Goal: Entertainment & Leisure: Consume media (video, audio)

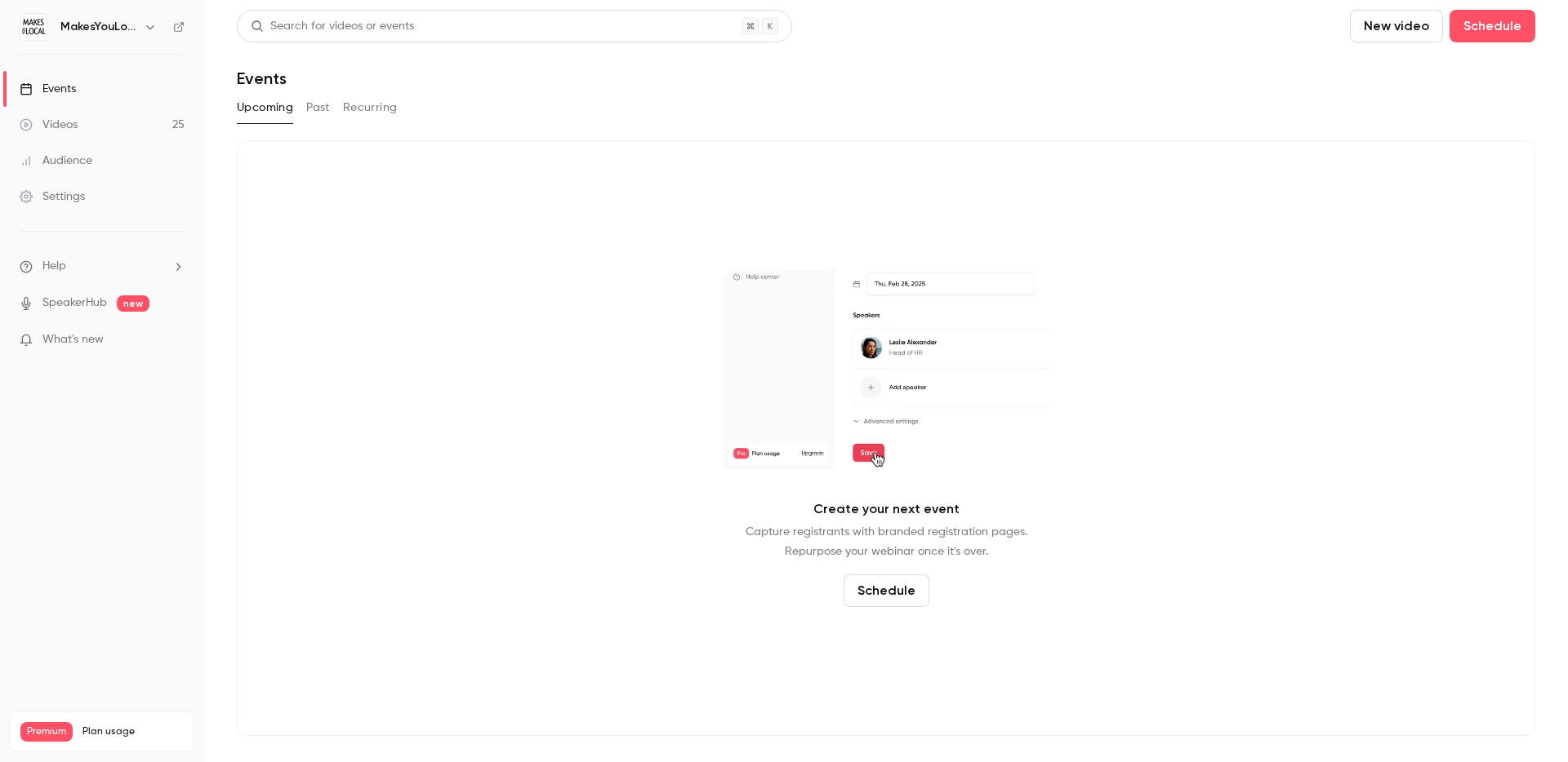
click at [92, 128] on link "Videos 25" at bounding box center [102, 124] width 204 height 36
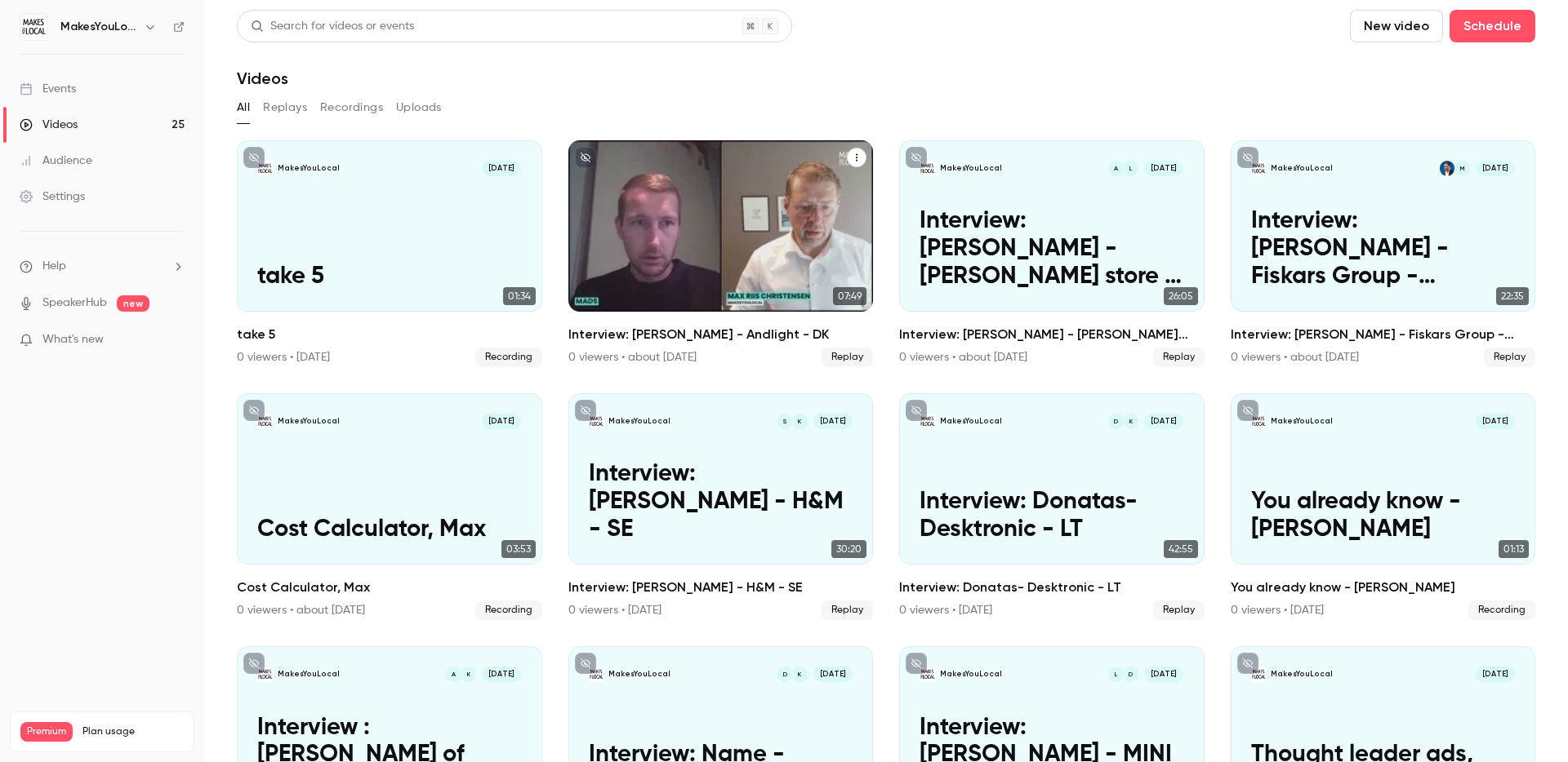
click at [764, 253] on p "Interview: [PERSON_NAME] - Andlight - DK" at bounding box center [721, 249] width 263 height 83
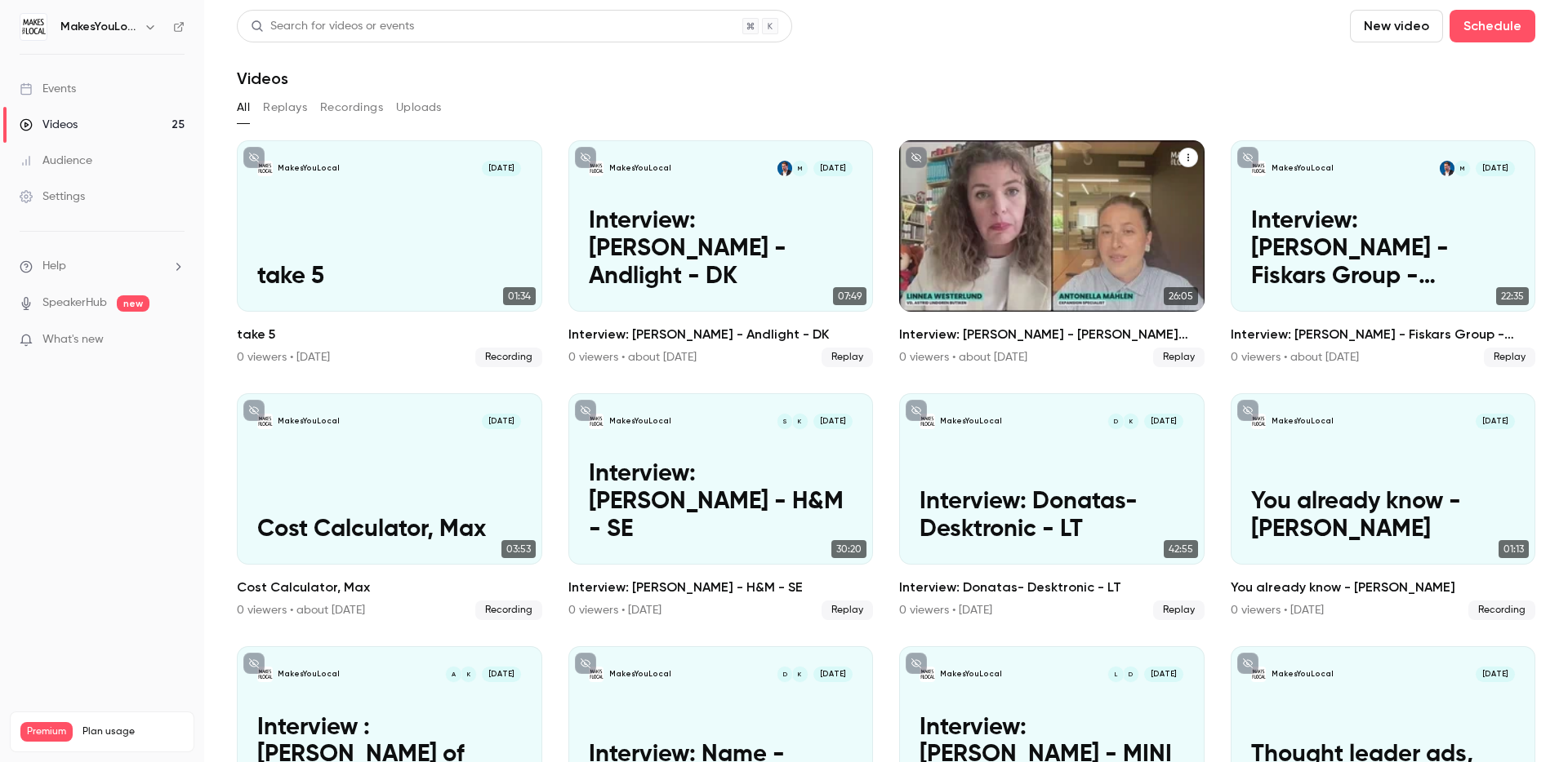
click at [1053, 242] on p "Interview: [PERSON_NAME] - [PERSON_NAME] store - SE" at bounding box center [1051, 249] width 263 height 83
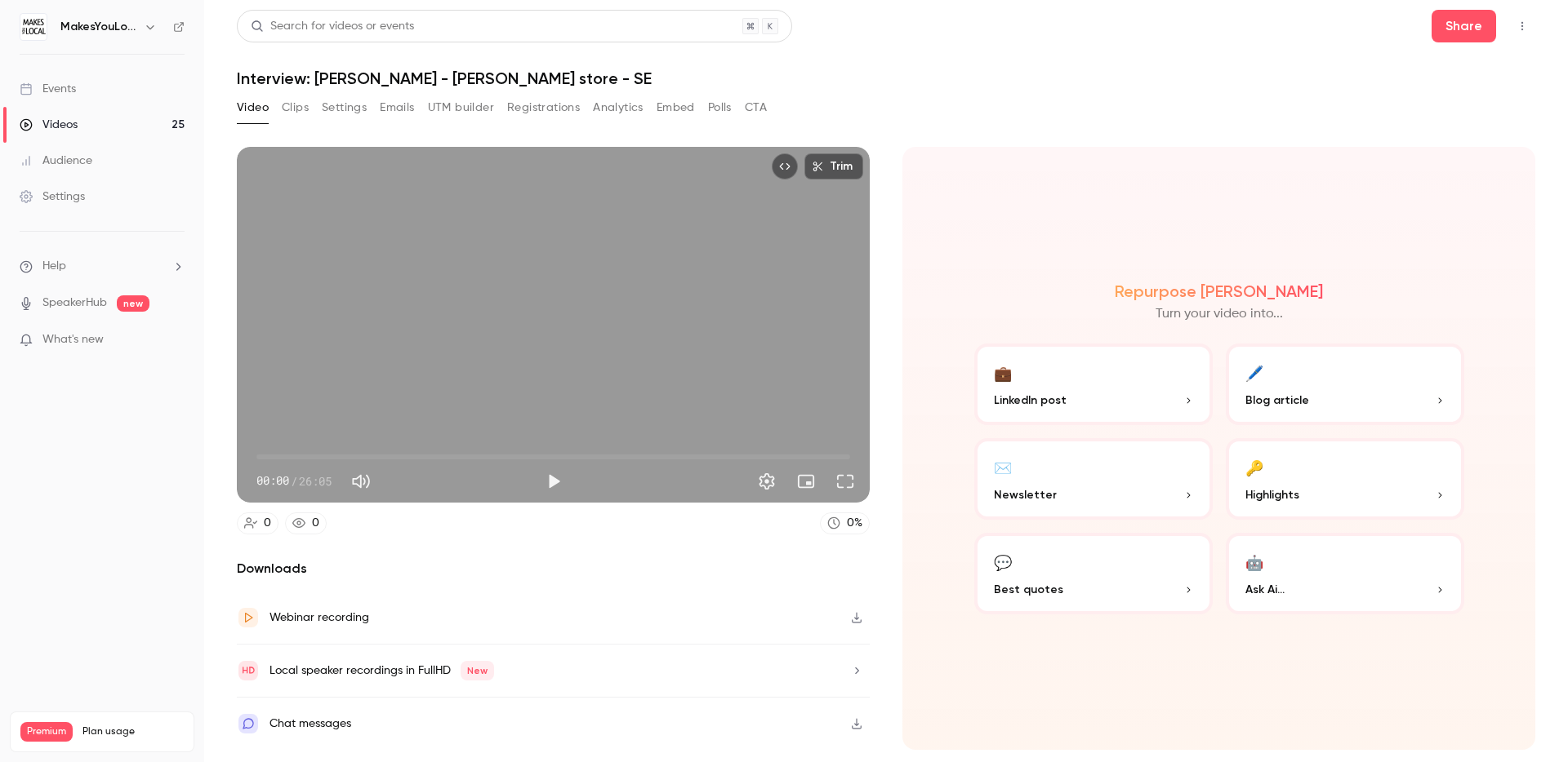
click at [308, 112] on div "Video Clips Settings Emails UTM builder Registrations Analytics Embed Polls CTA" at bounding box center [502, 107] width 530 height 26
click at [296, 102] on button "Clips" at bounding box center [295, 107] width 27 height 26
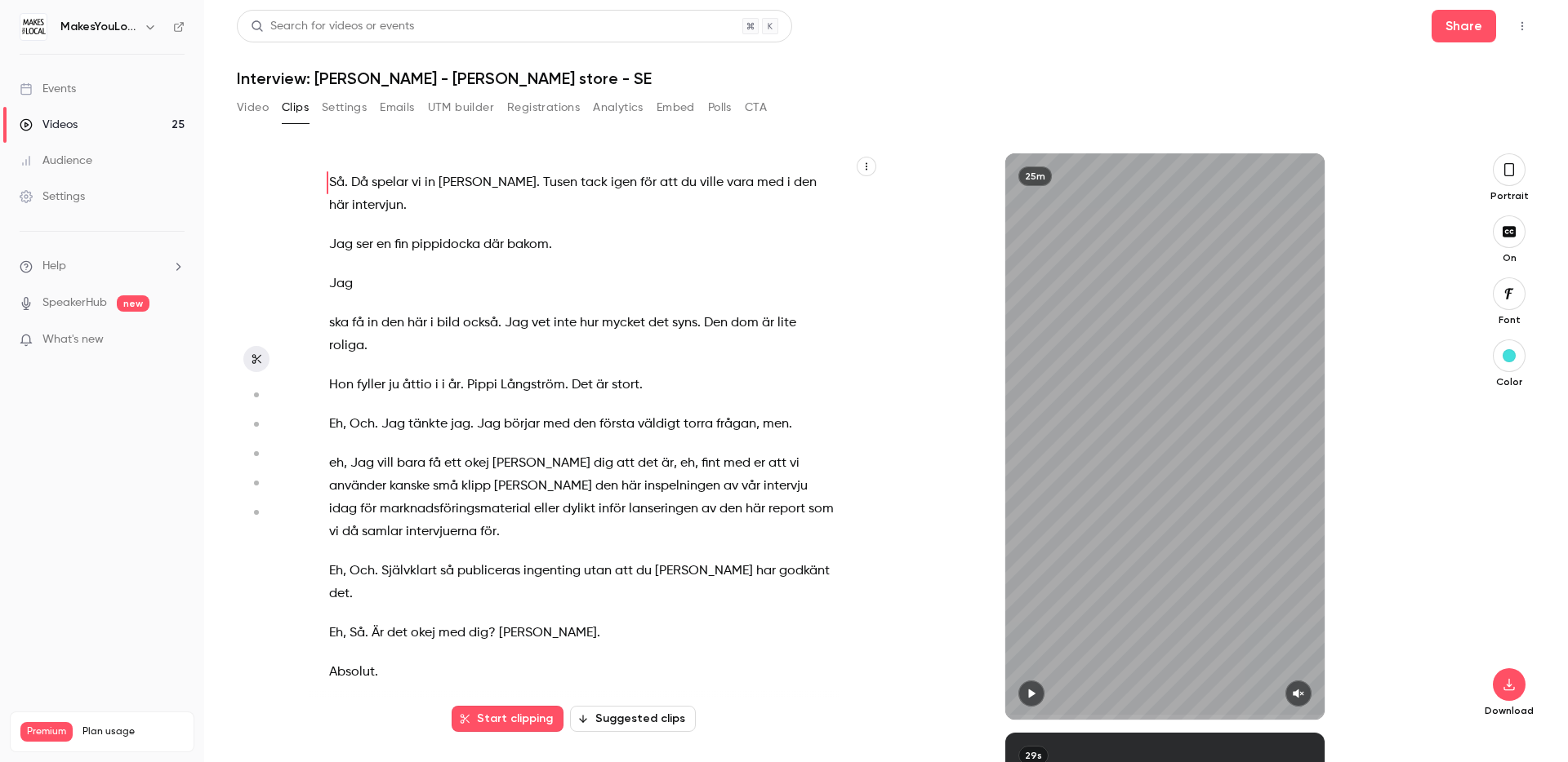
click at [657, 725] on button "Suggested clips" at bounding box center [632, 719] width 126 height 26
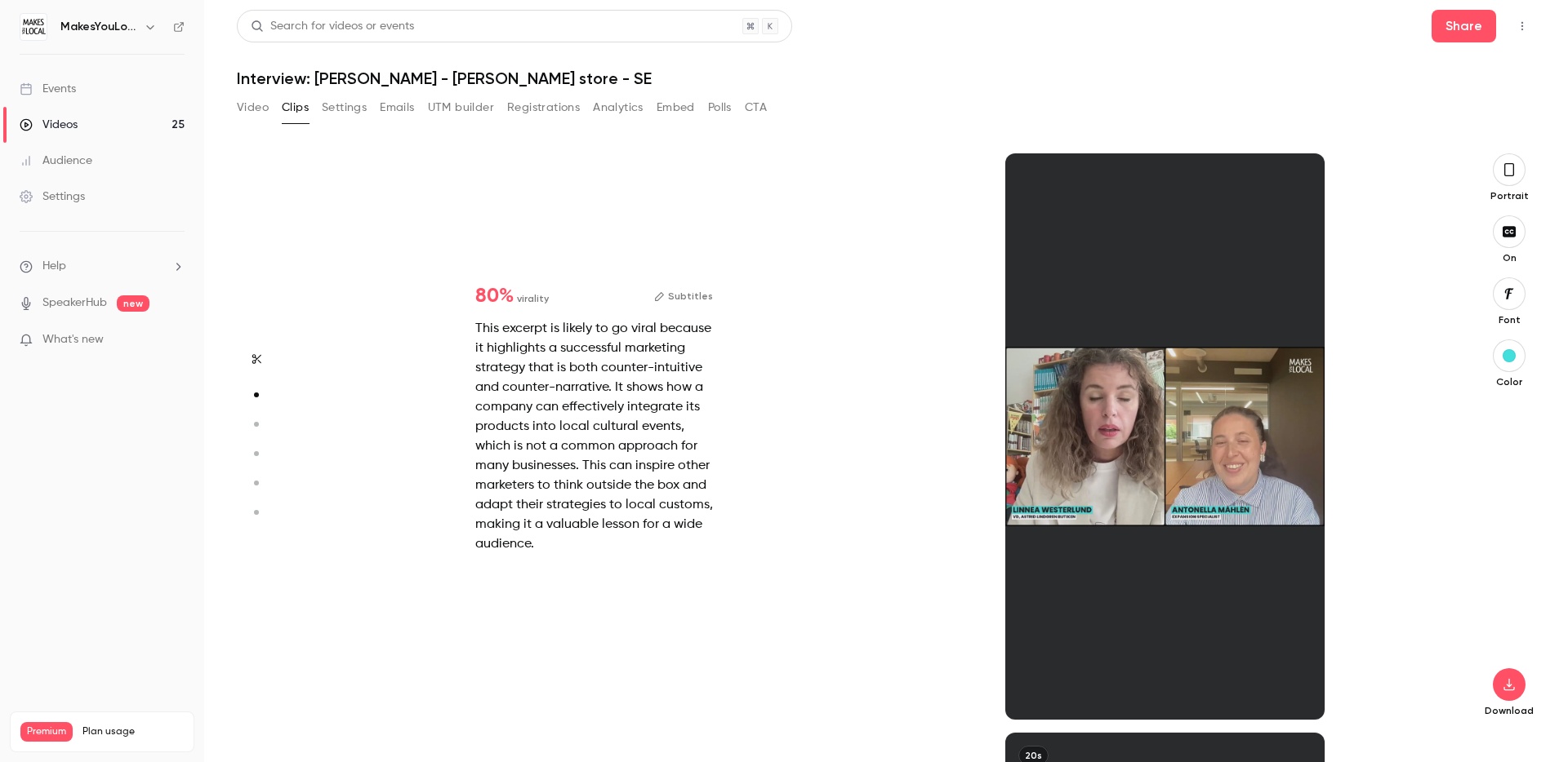
scroll to position [579, 0]
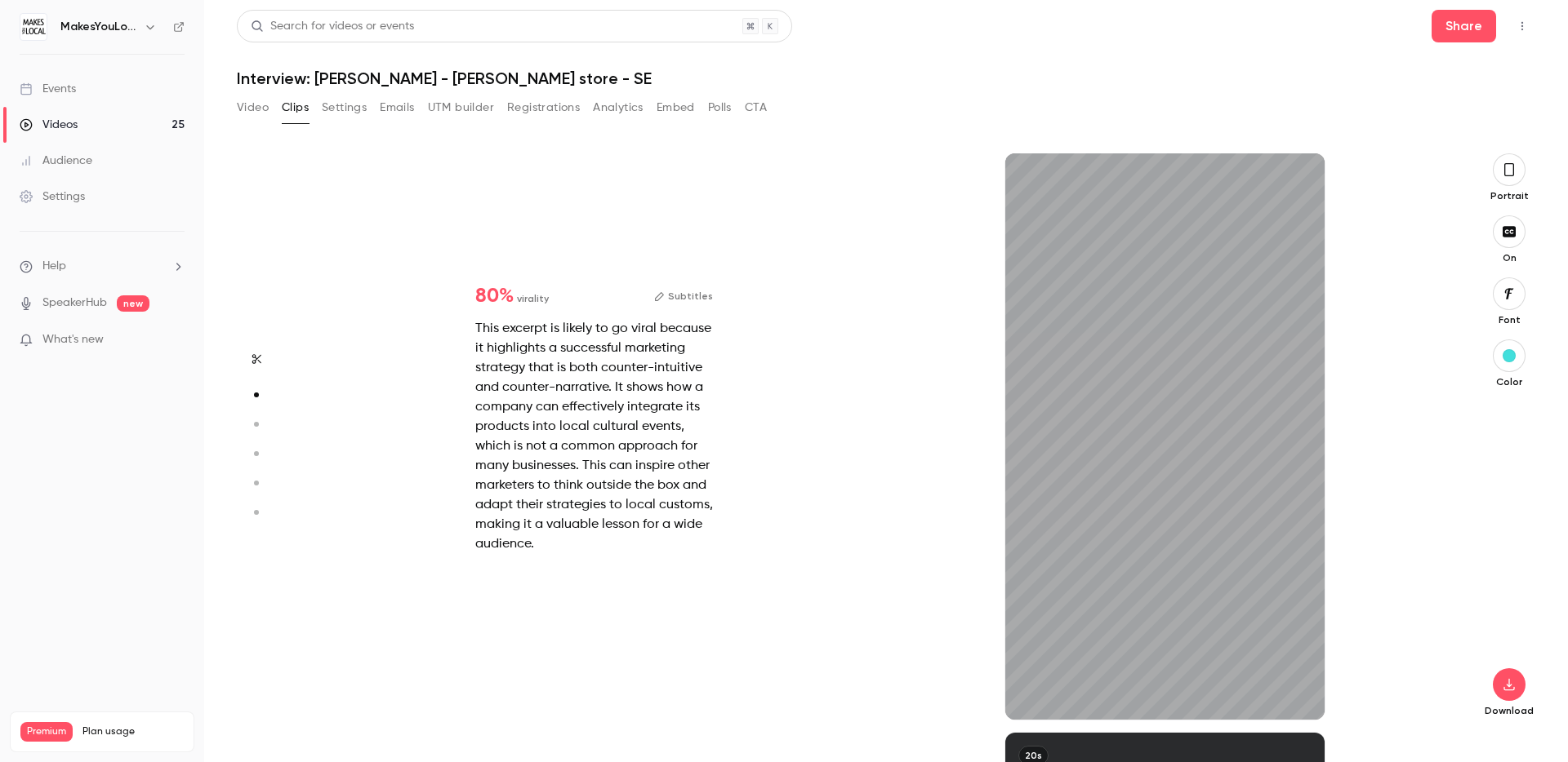
click at [695, 296] on button "Subtitles" at bounding box center [684, 296] width 59 height 20
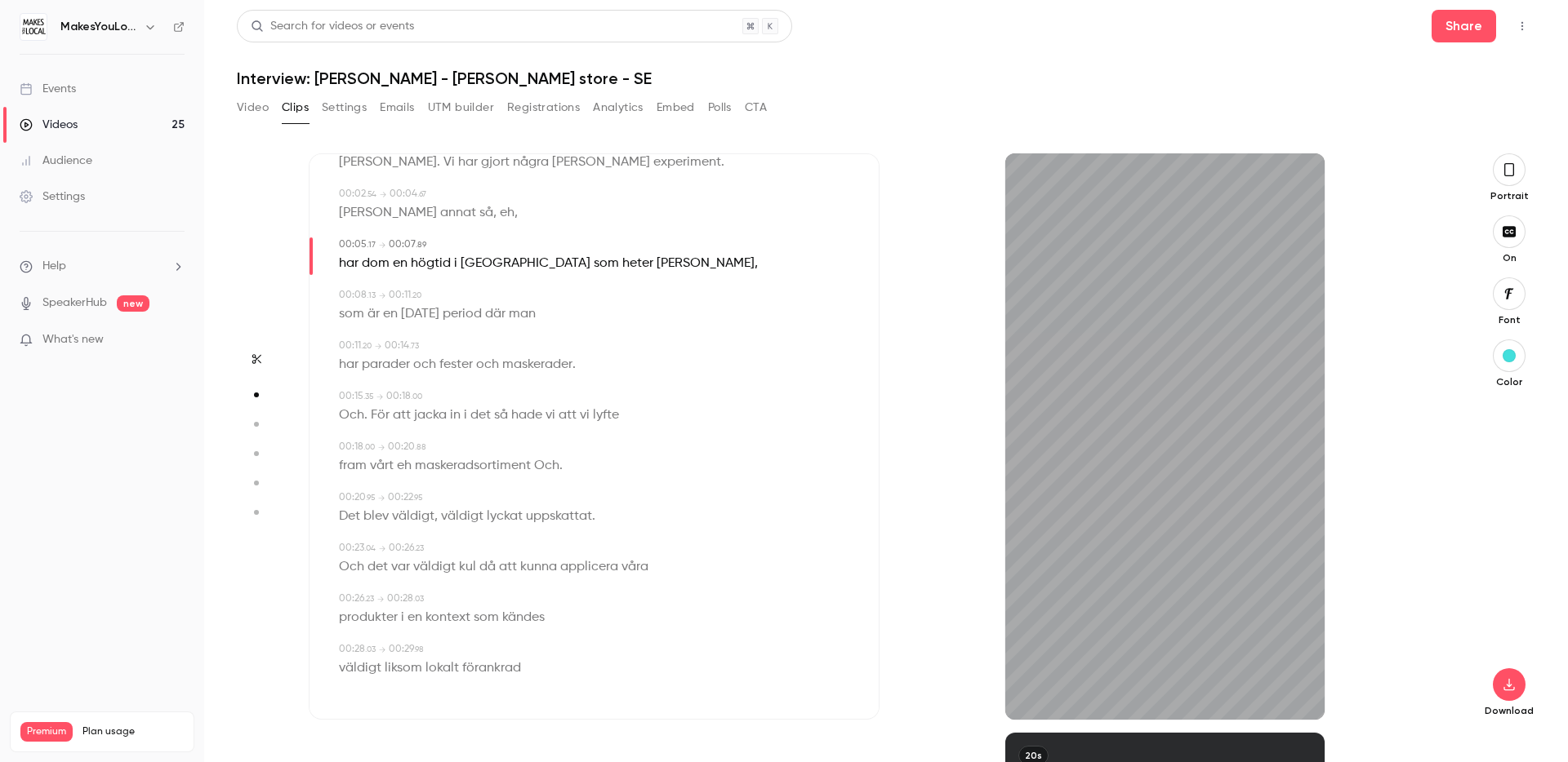
scroll to position [0, 0]
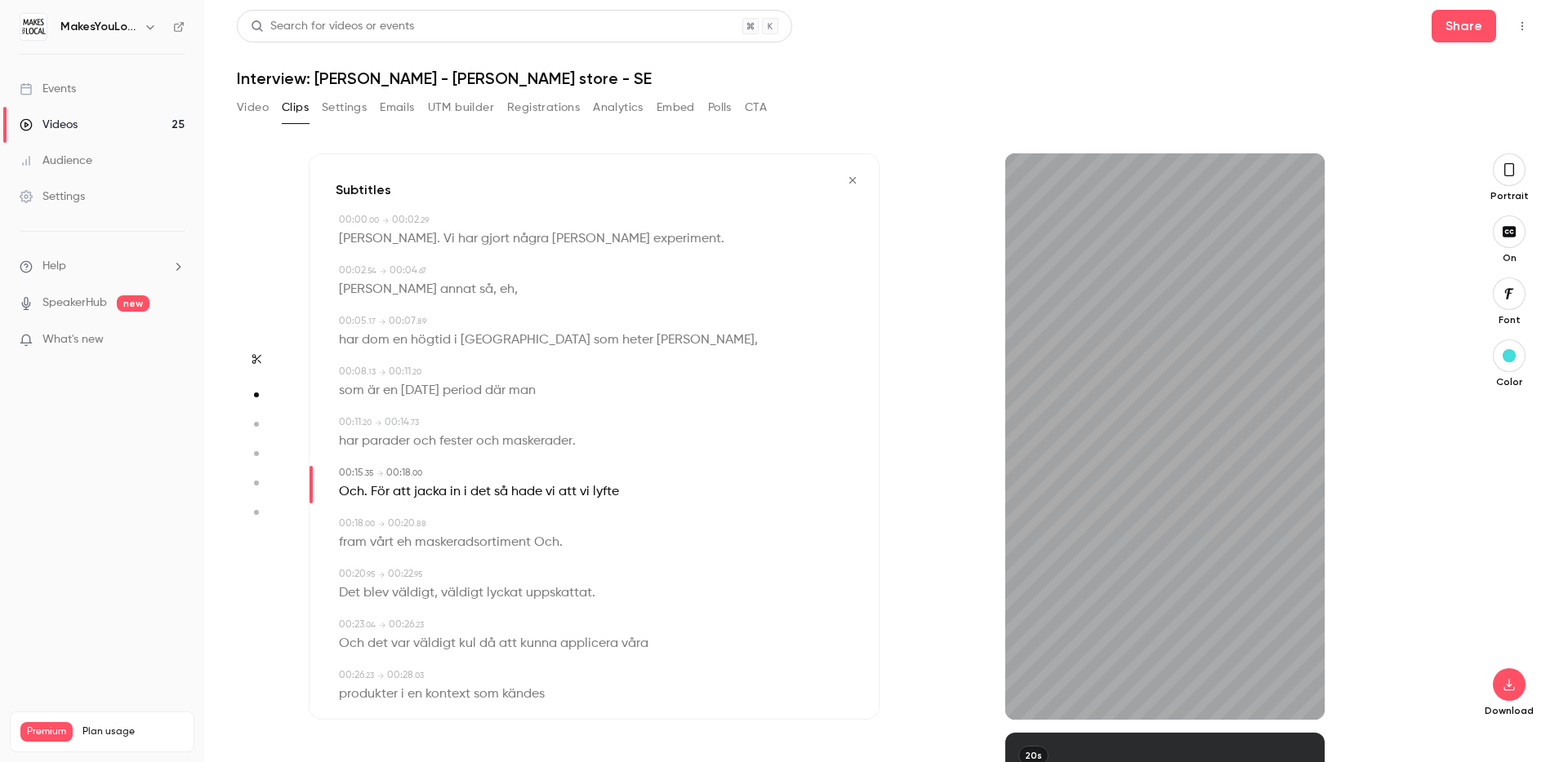
type input "**"
click at [365, 112] on button "Settings" at bounding box center [344, 107] width 45 height 26
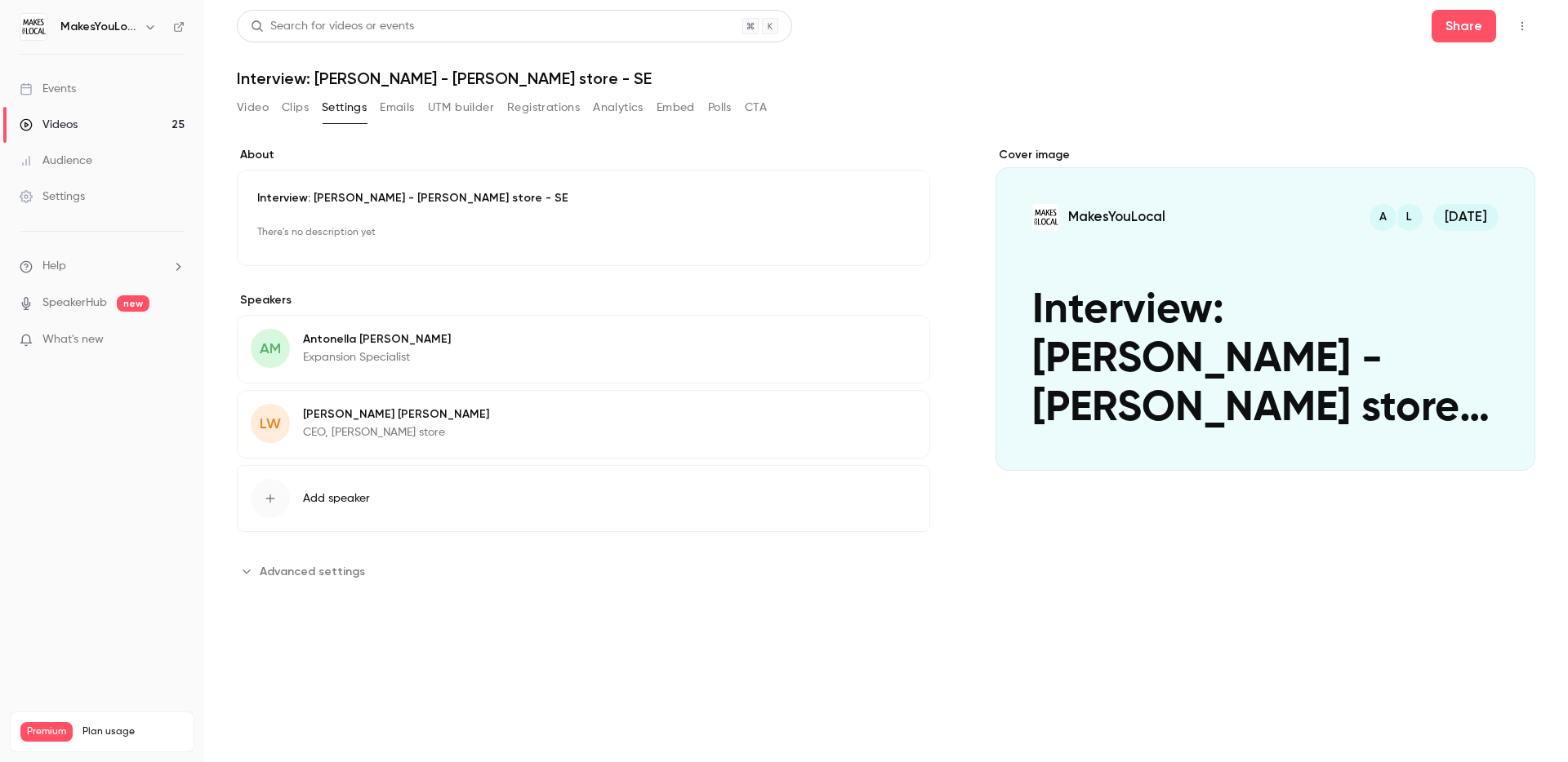
click at [432, 109] on button "UTM builder" at bounding box center [461, 107] width 66 height 26
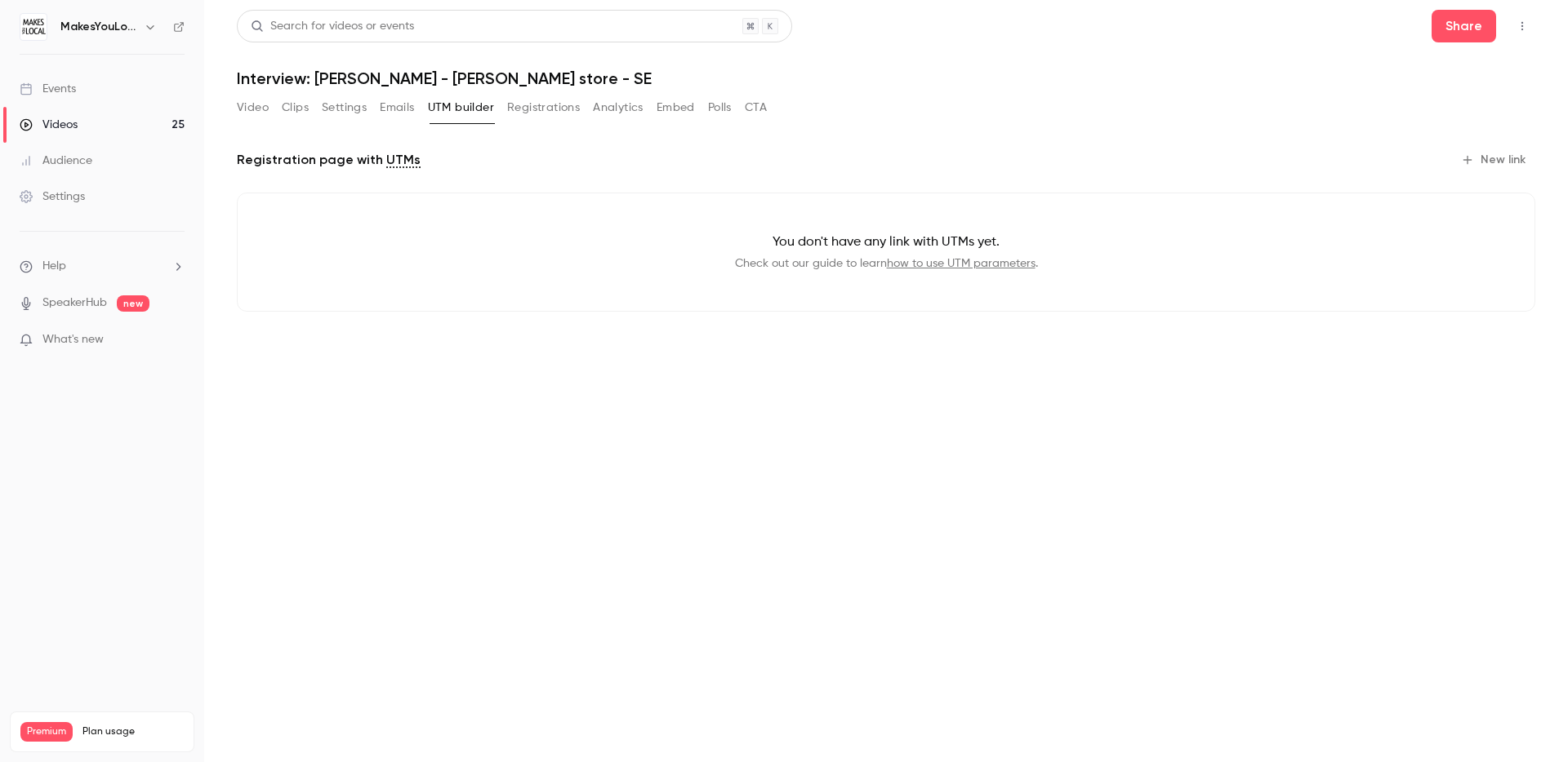
click at [400, 111] on button "Emails" at bounding box center [397, 107] width 35 height 26
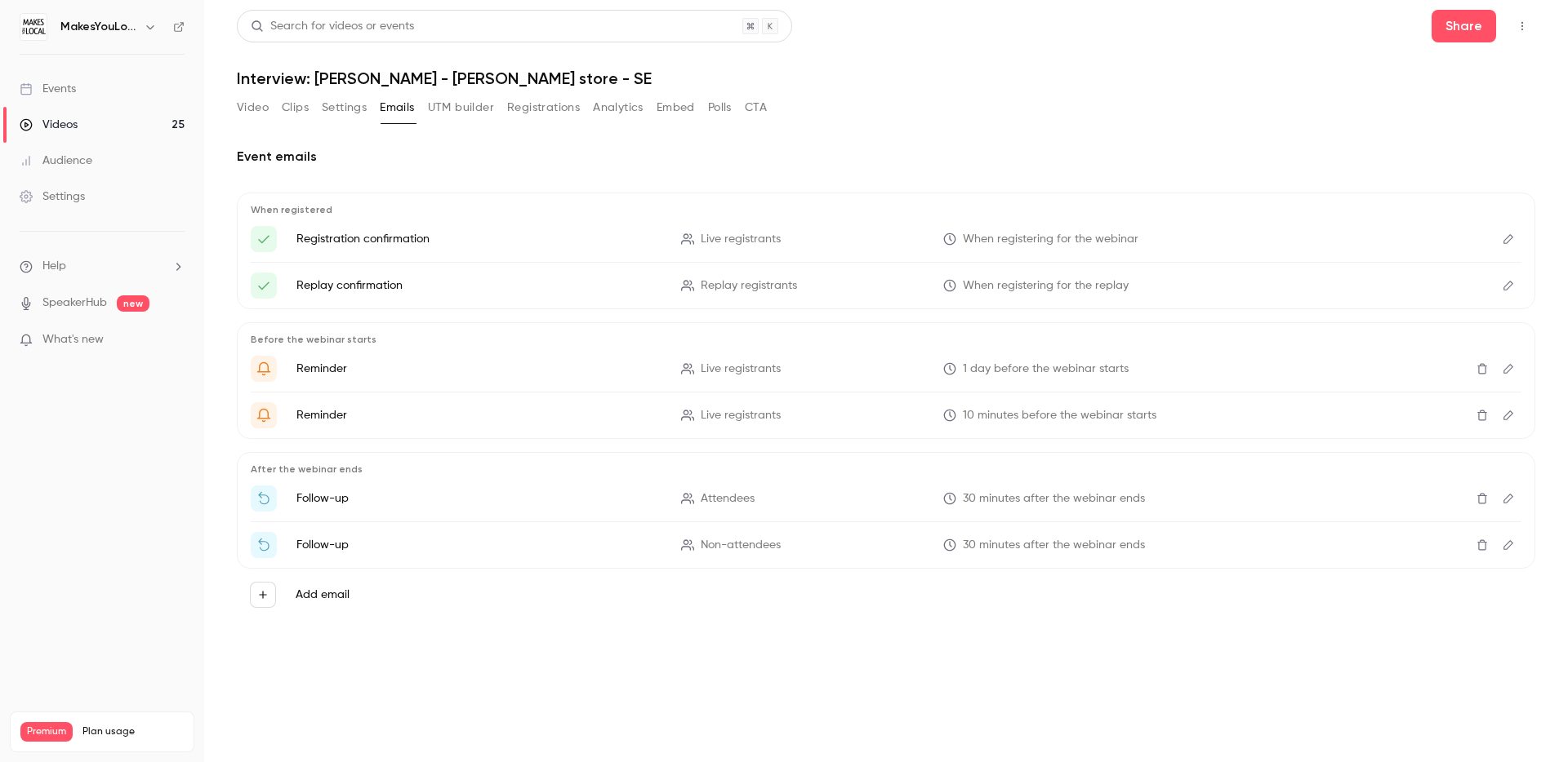
click at [448, 113] on button "UTM builder" at bounding box center [461, 107] width 66 height 26
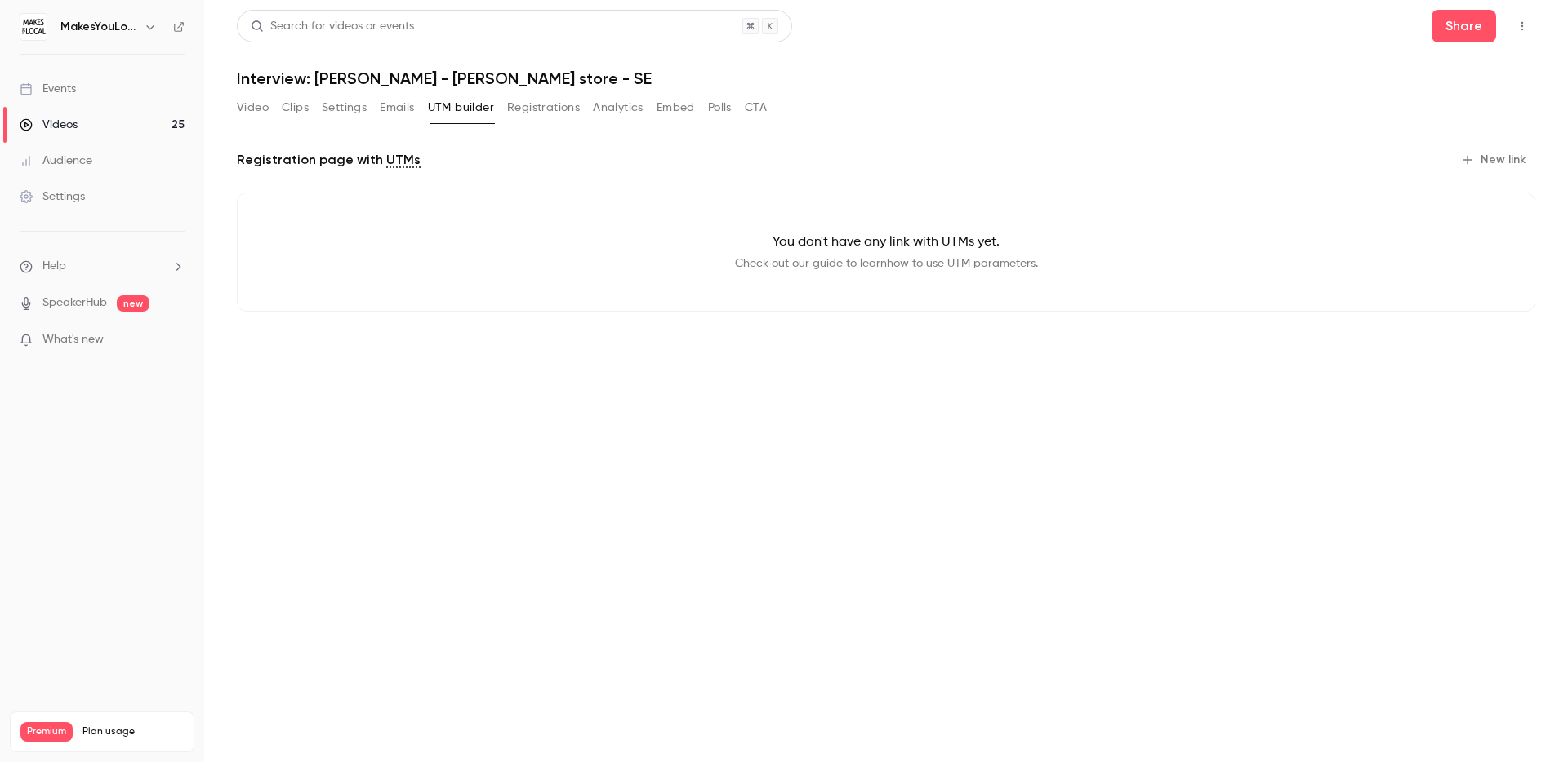
click at [535, 110] on button "Registrations" at bounding box center [543, 107] width 73 height 26
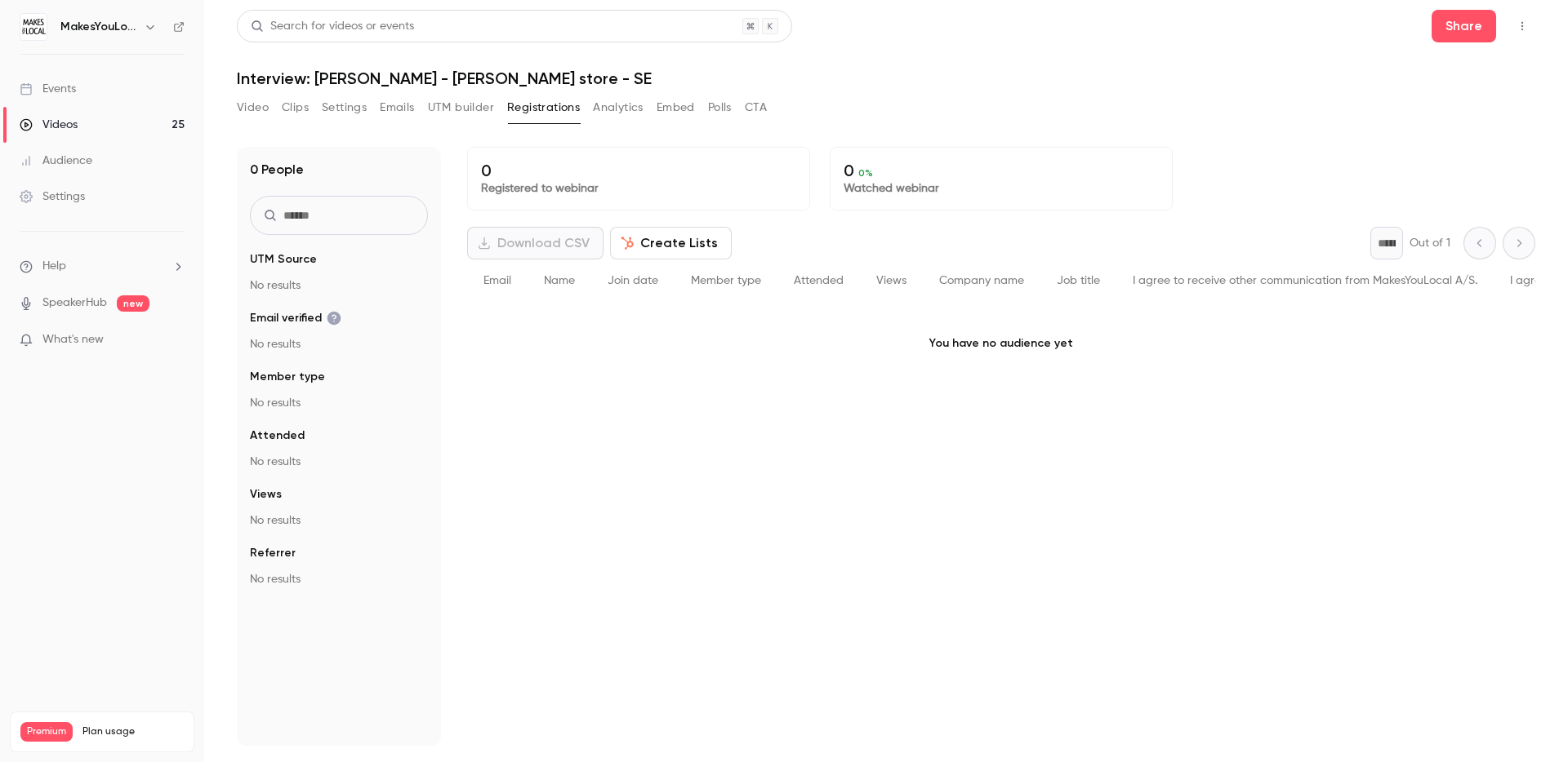
click at [565, 110] on button "Registrations" at bounding box center [543, 107] width 73 height 26
click at [600, 109] on button "Analytics" at bounding box center [618, 107] width 50 height 26
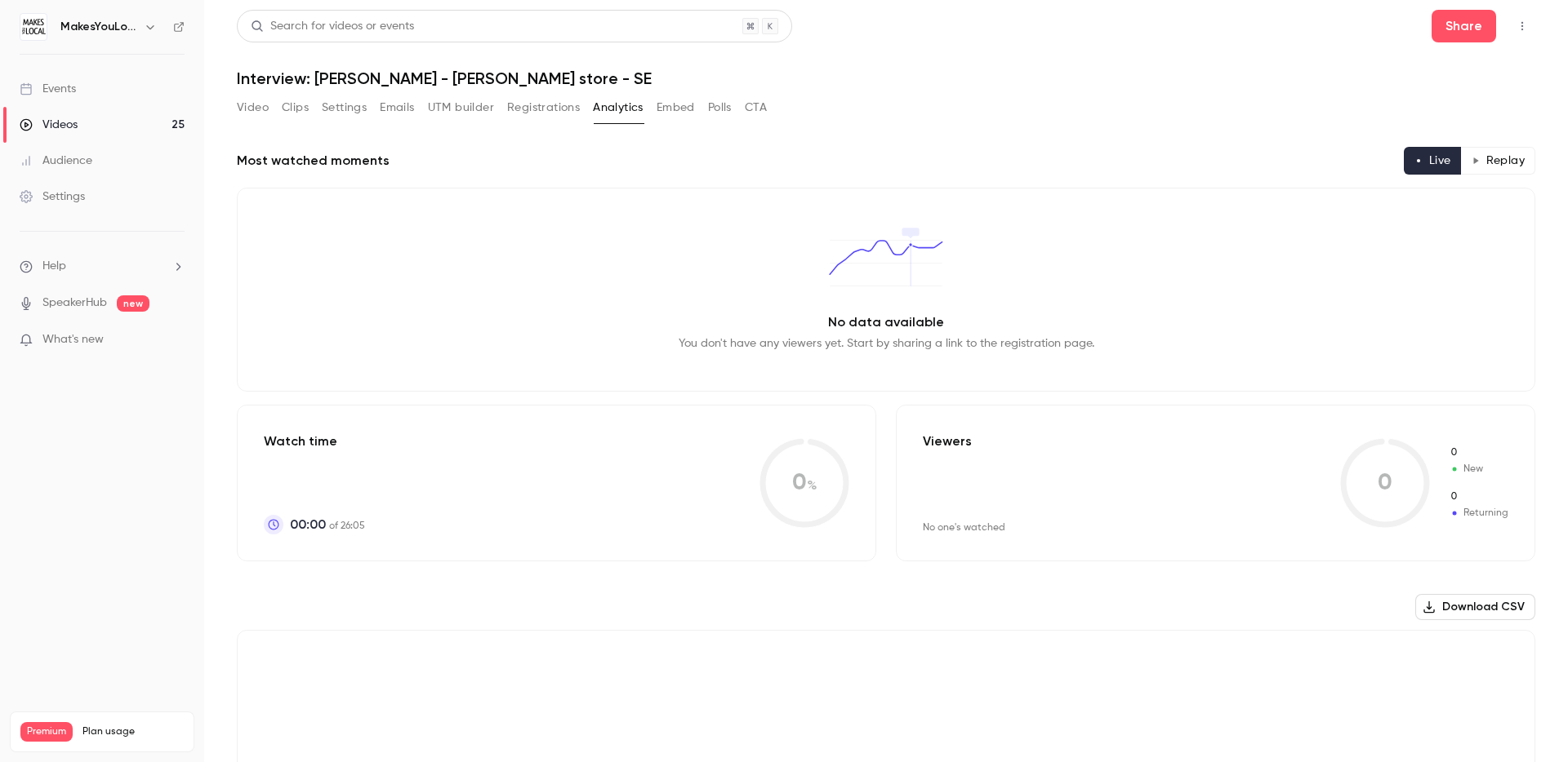
click at [275, 104] on div "Video Clips Settings Emails UTM builder Registrations Analytics Embed Polls CTA" at bounding box center [502, 107] width 530 height 26
click at [251, 107] on button "Video" at bounding box center [252, 107] width 32 height 26
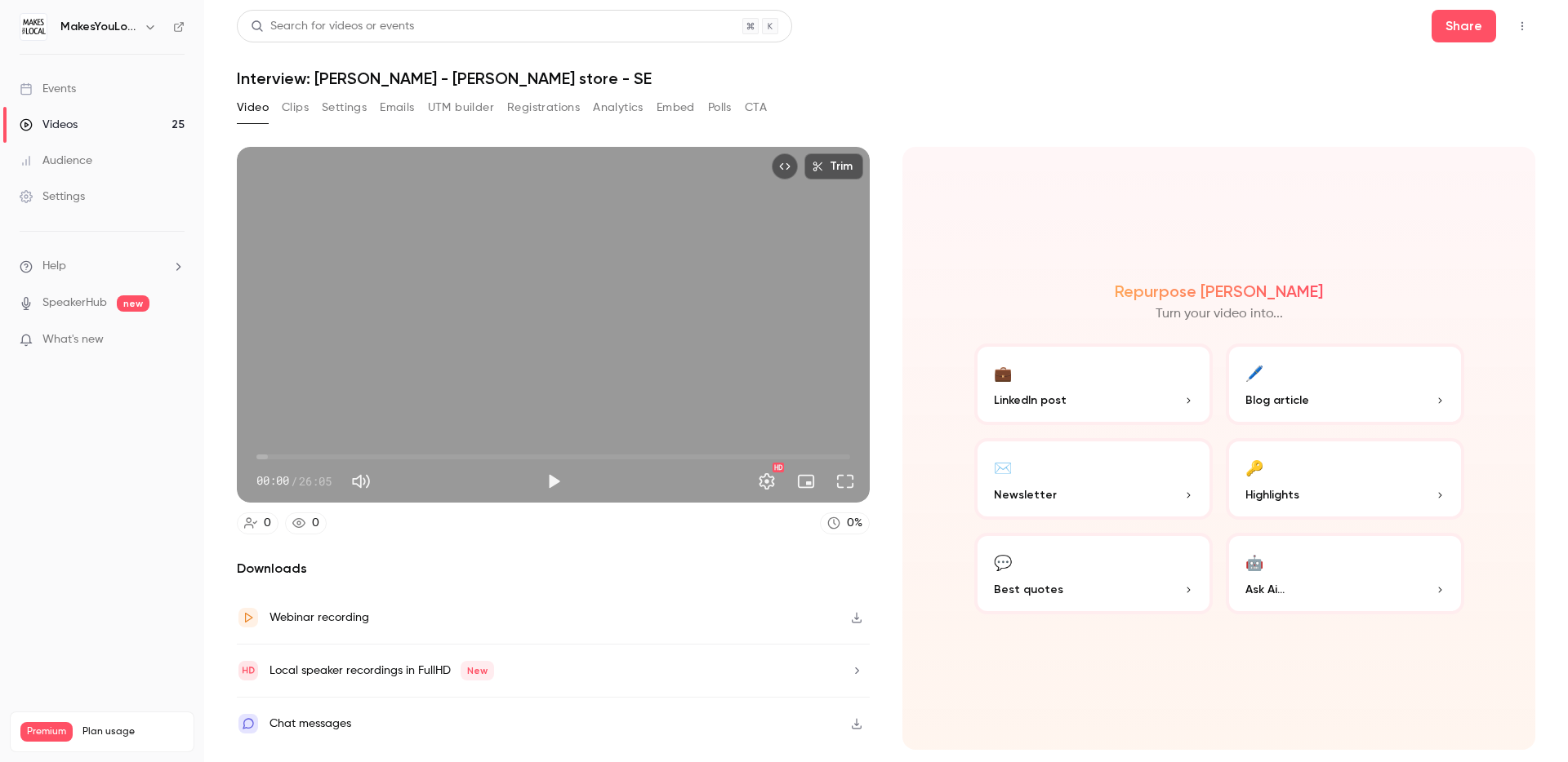
click at [1066, 572] on button "💬 Best quotes" at bounding box center [1093, 574] width 238 height 81
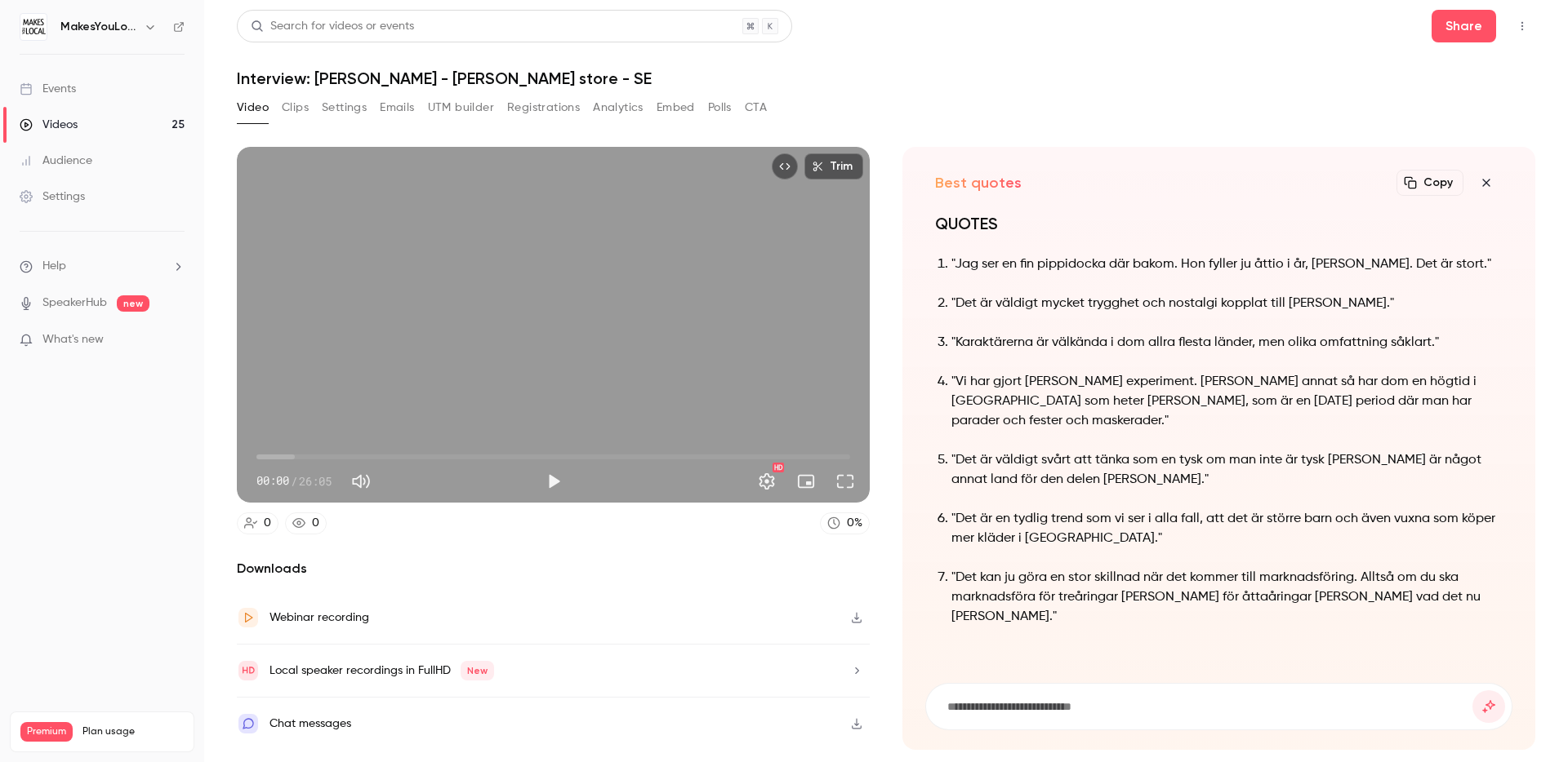
click at [1494, 182] on icon "button" at bounding box center [1486, 183] width 20 height 13
